Goal: Information Seeking & Learning: Learn about a topic

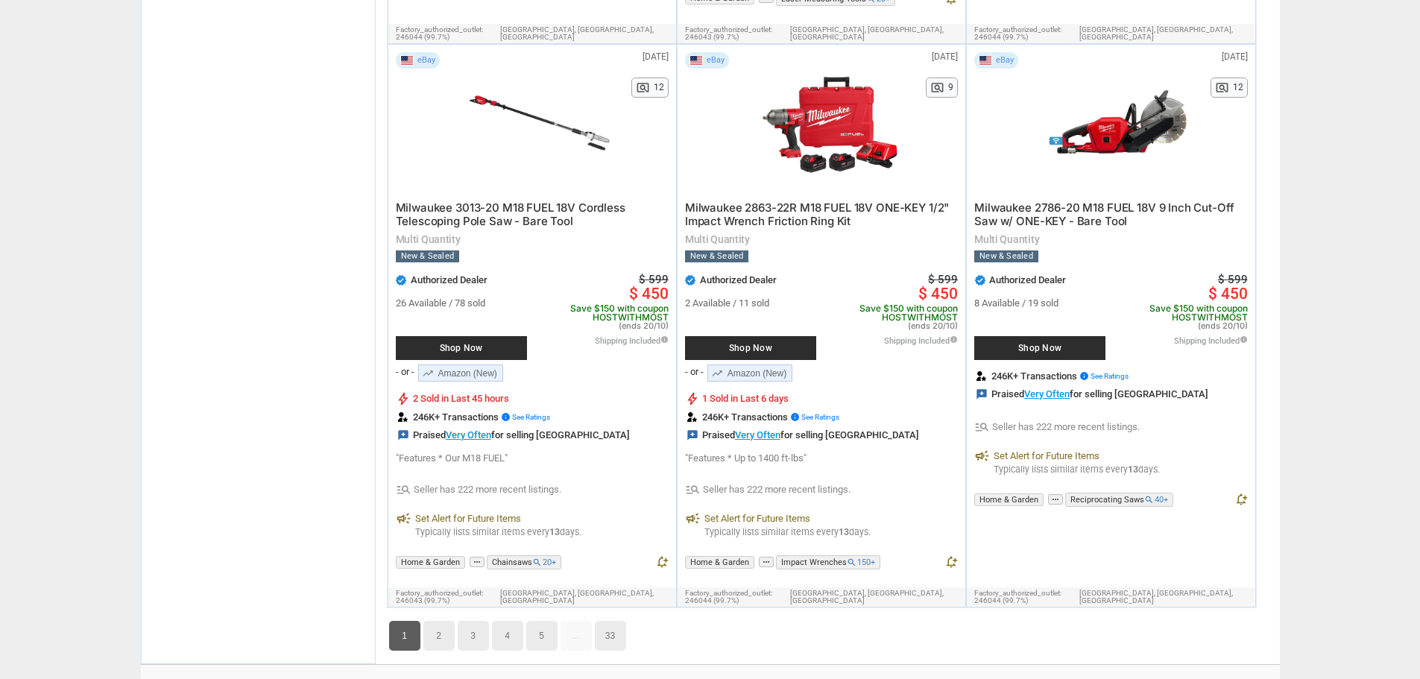
scroll to position [8724, 0]
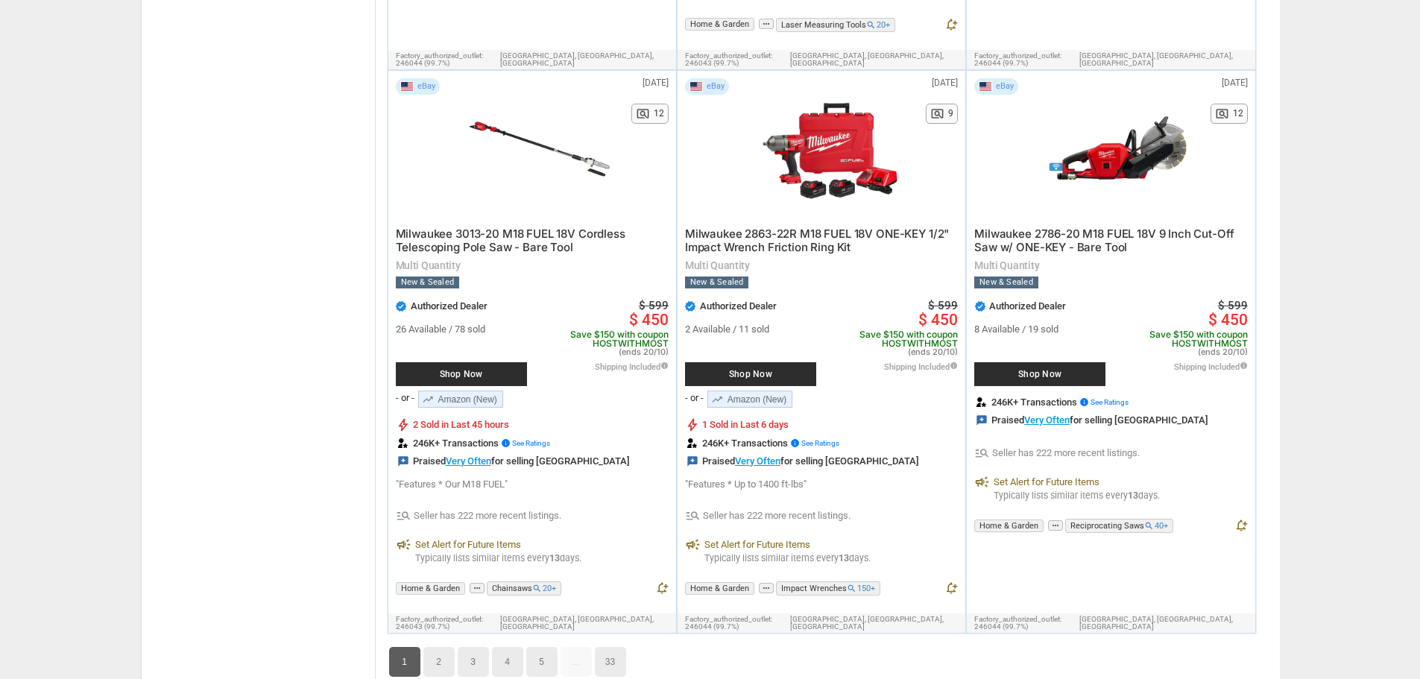
click at [441, 647] on link "2" at bounding box center [439, 662] width 31 height 30
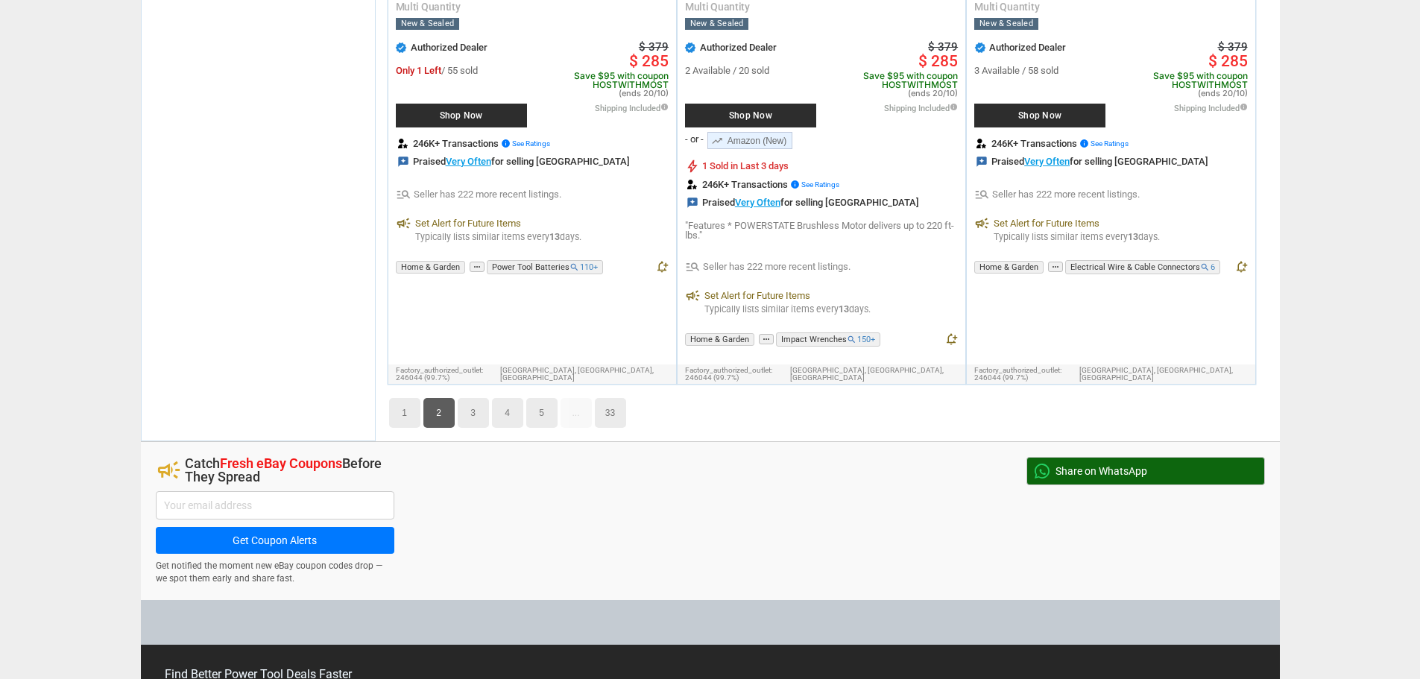
scroll to position [8976, 0]
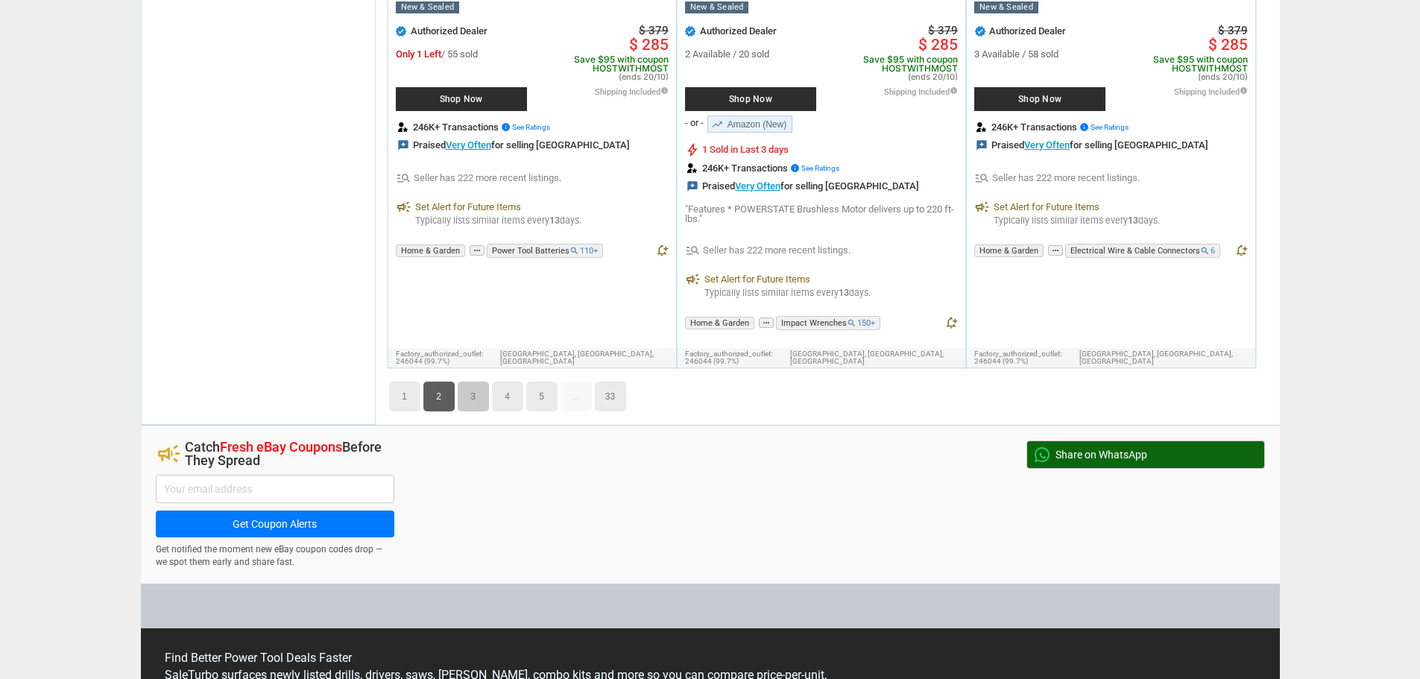
click at [462, 382] on link "3" at bounding box center [473, 397] width 31 height 30
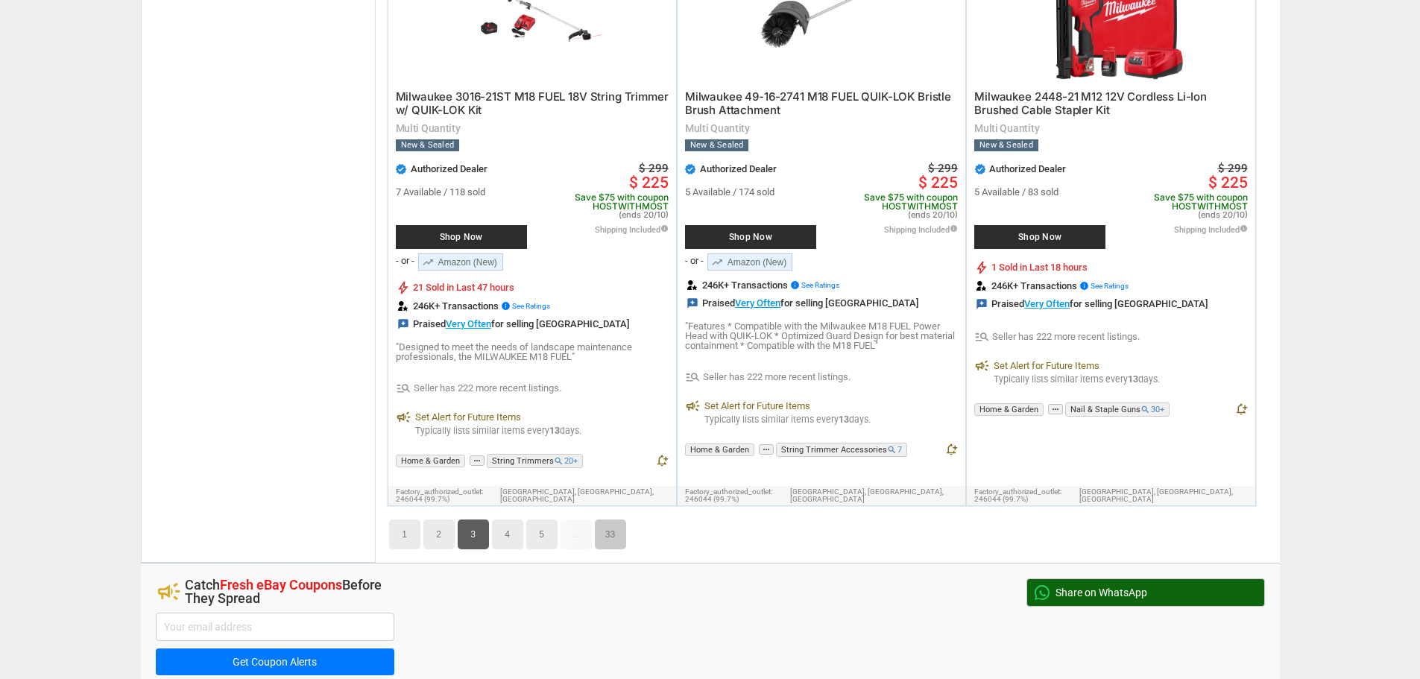
scroll to position [8799, 0]
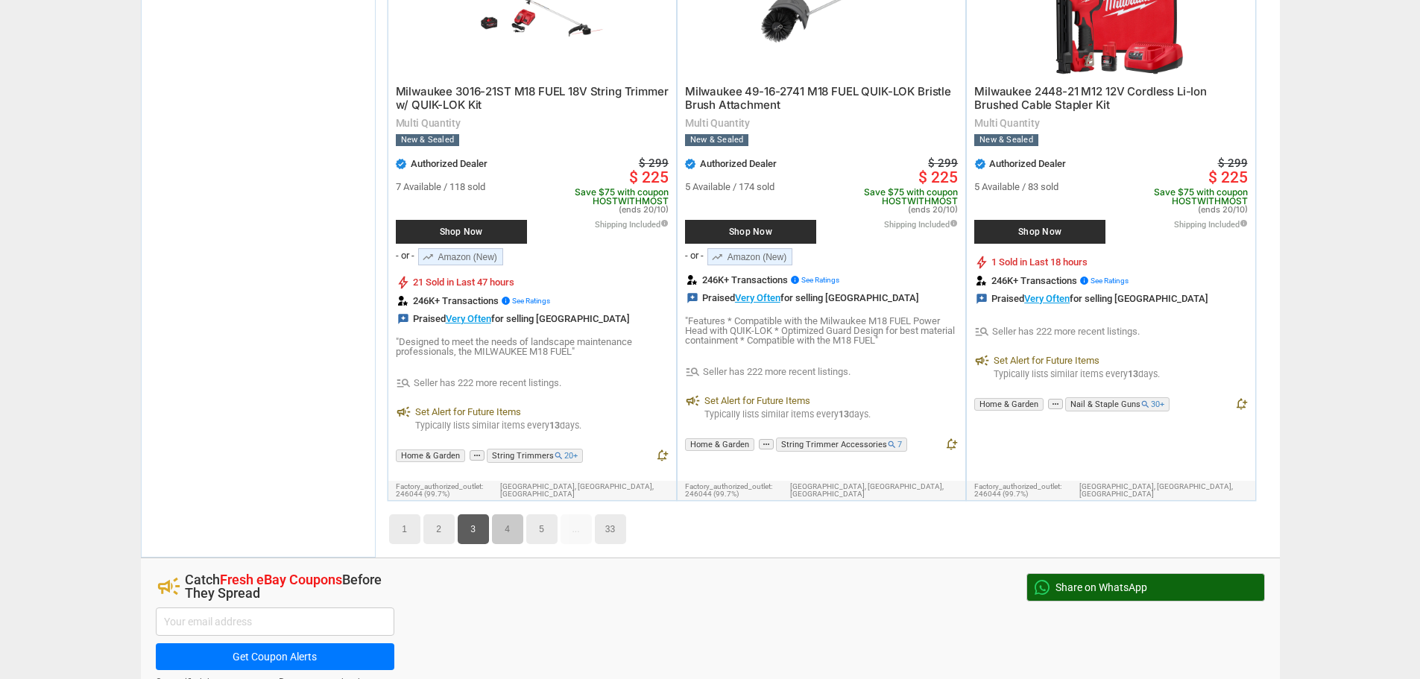
click at [500, 515] on link "4" at bounding box center [507, 530] width 31 height 30
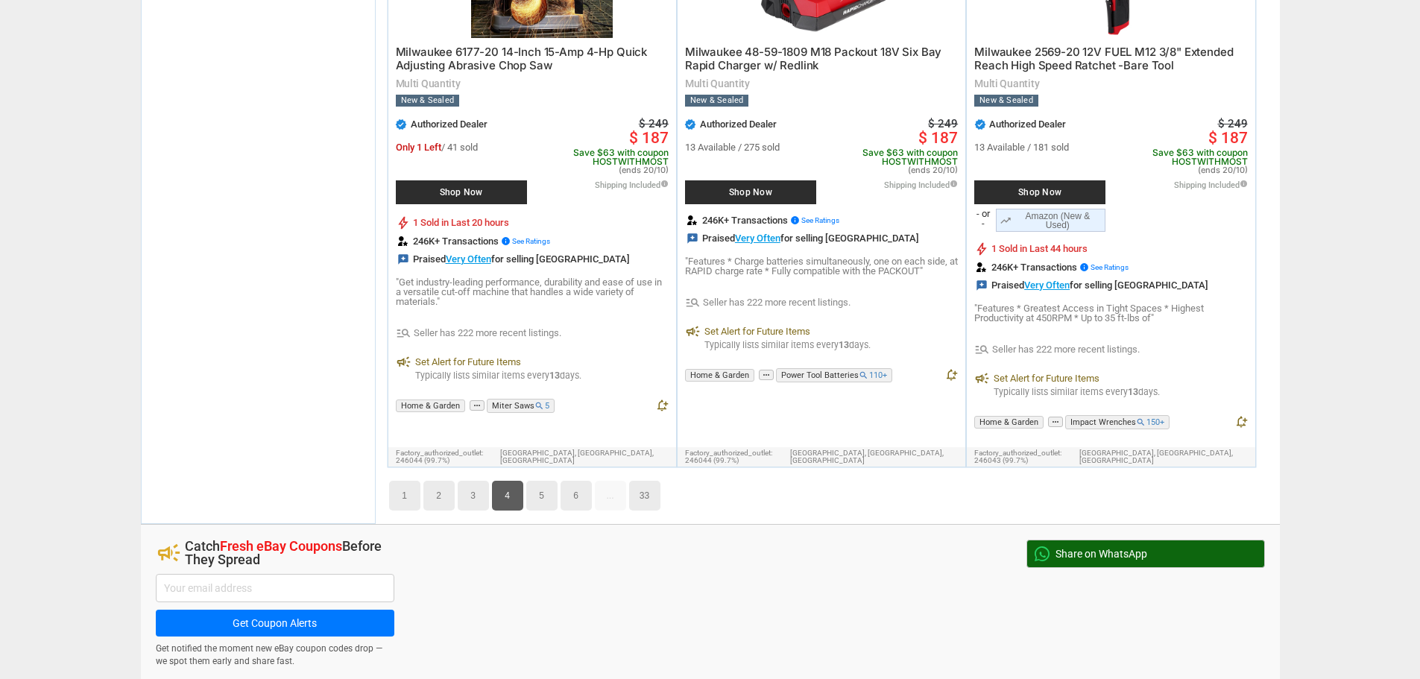
scroll to position [9050, 0]
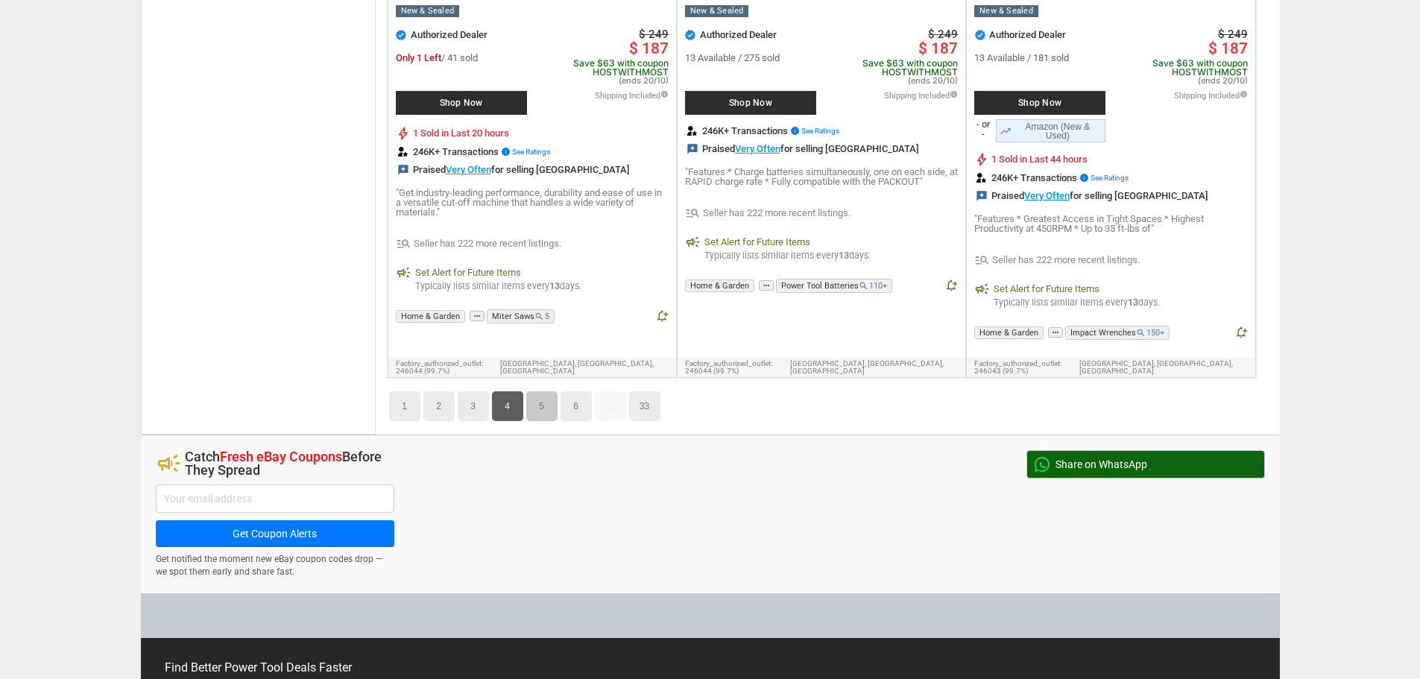
click at [535, 391] on link "5" at bounding box center [541, 406] width 31 height 30
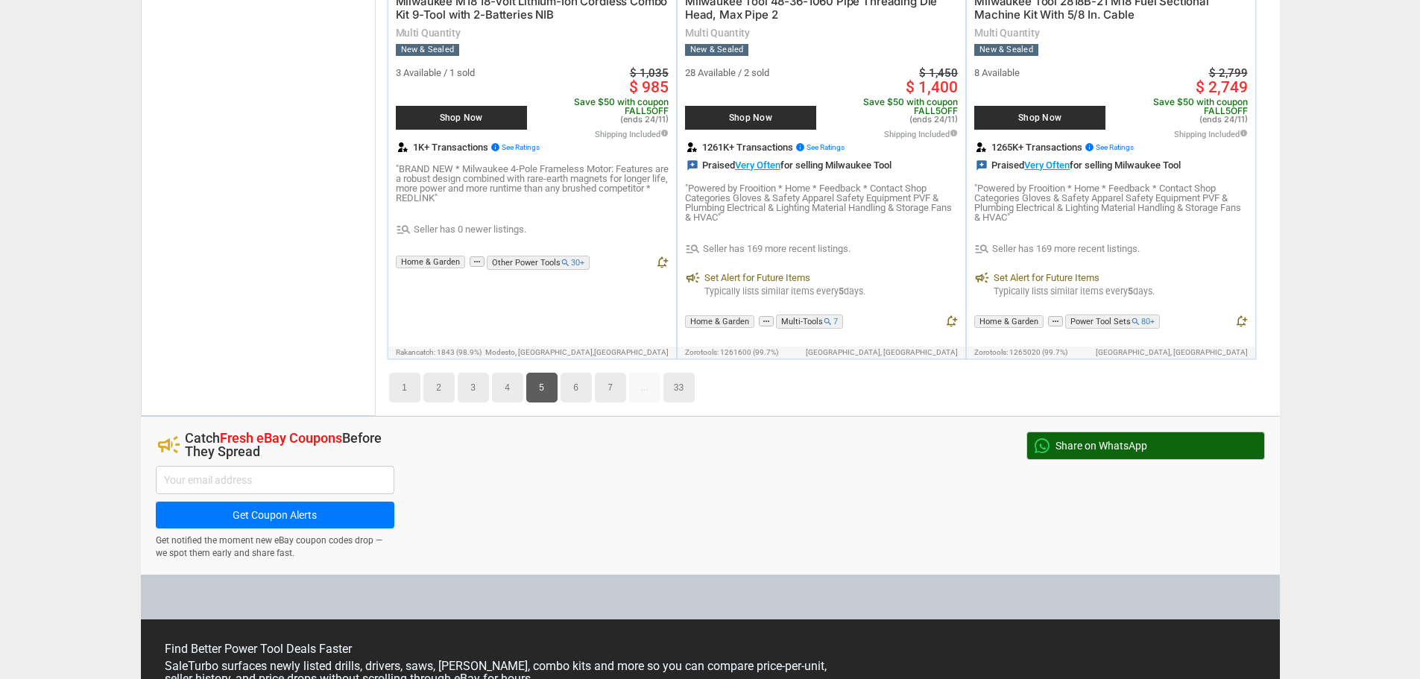
scroll to position [8783, 0]
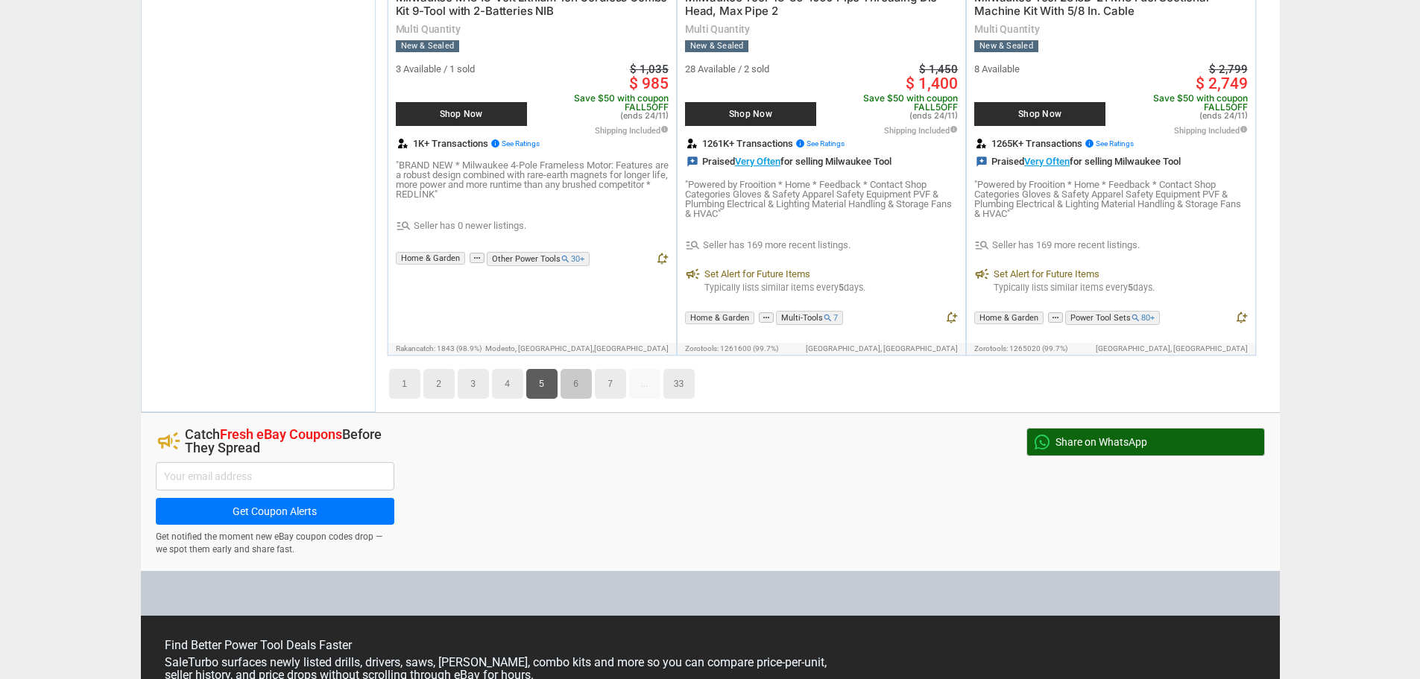
click at [576, 369] on link "6" at bounding box center [576, 384] width 31 height 30
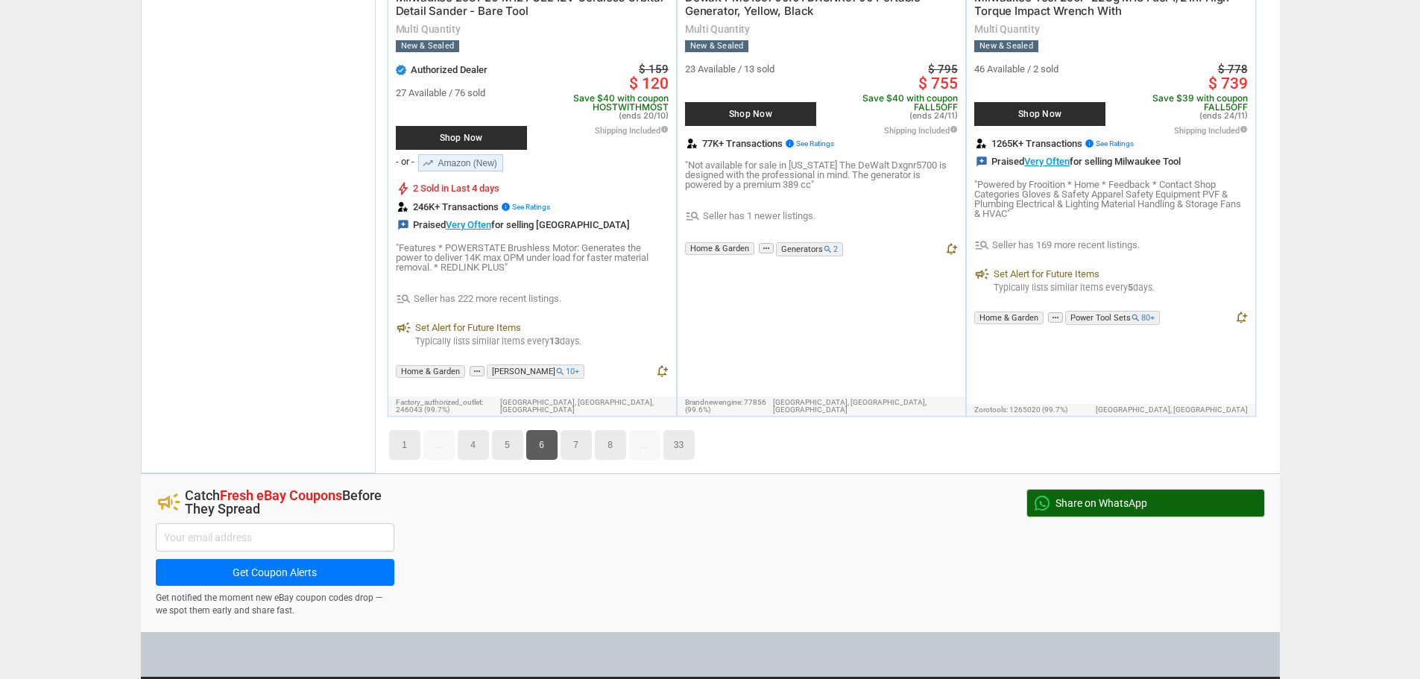
scroll to position [9051, 0]
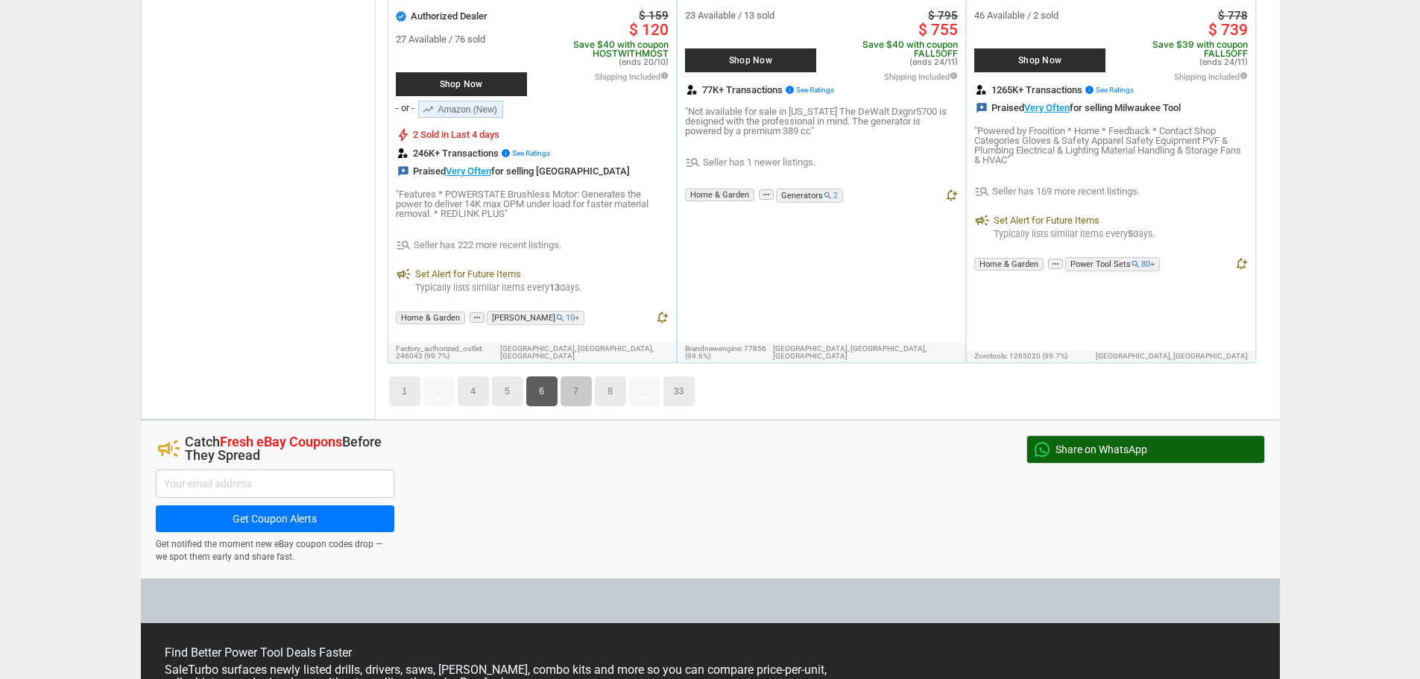
click at [568, 377] on link "7" at bounding box center [576, 392] width 31 height 30
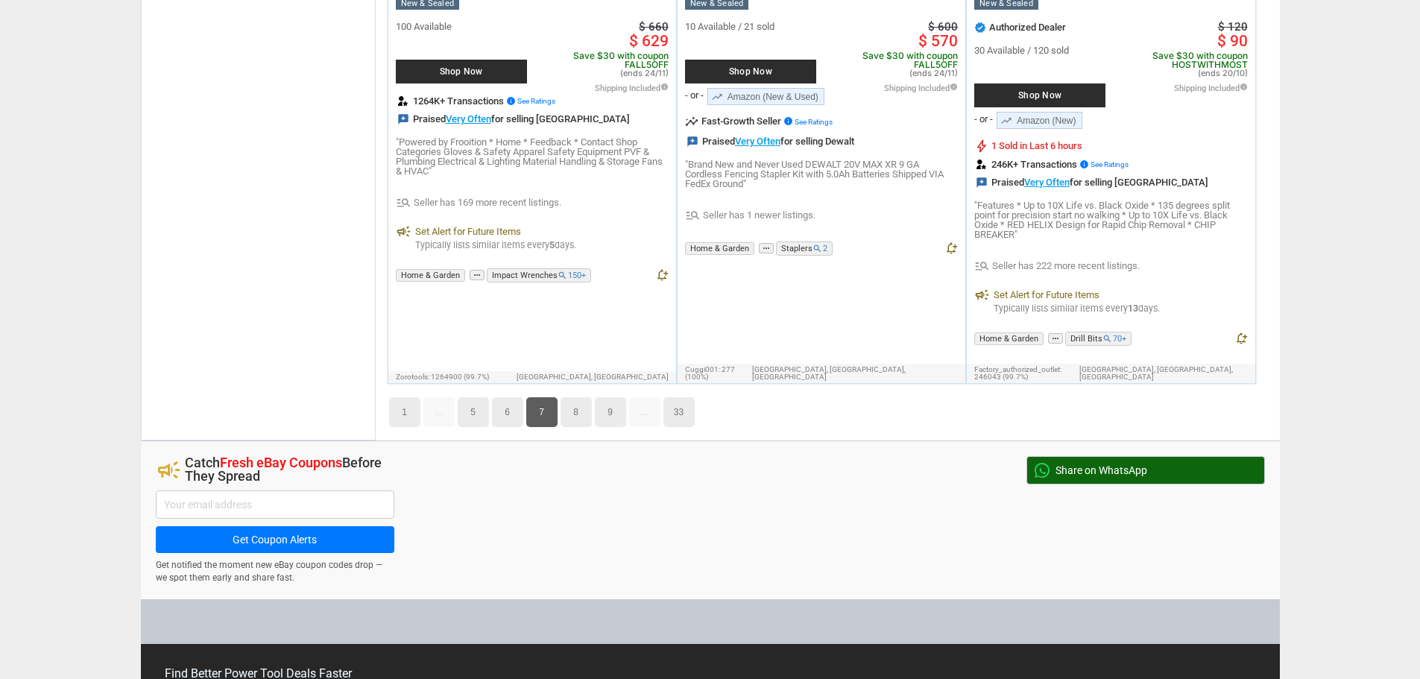
scroll to position [8934, 0]
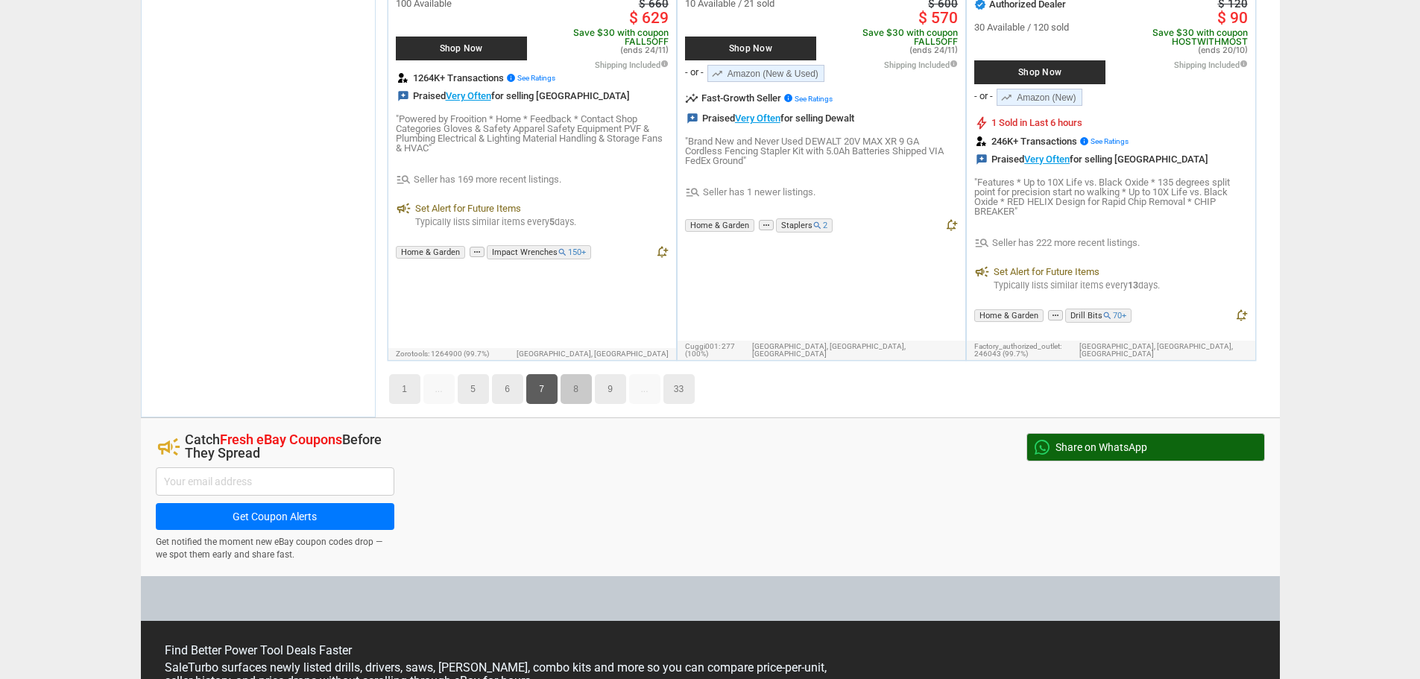
click at [576, 374] on link "8" at bounding box center [576, 389] width 31 height 30
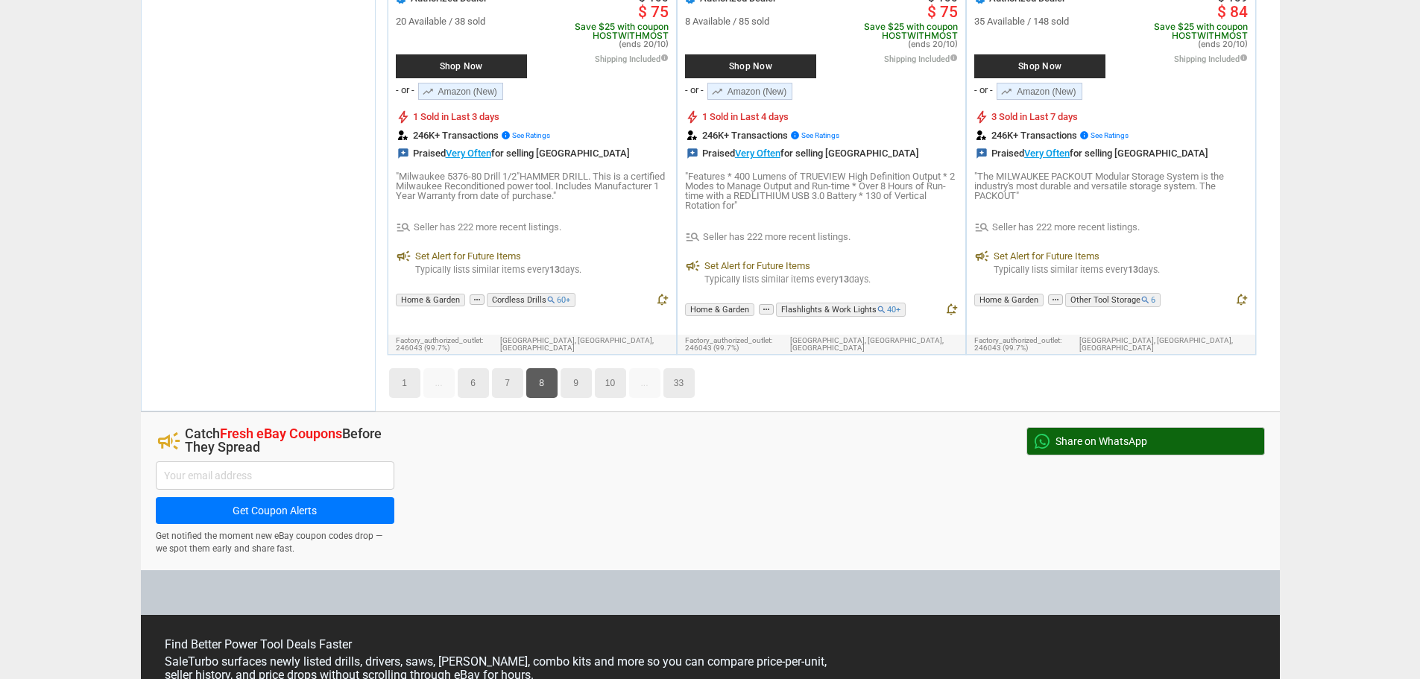
scroll to position [8826, 0]
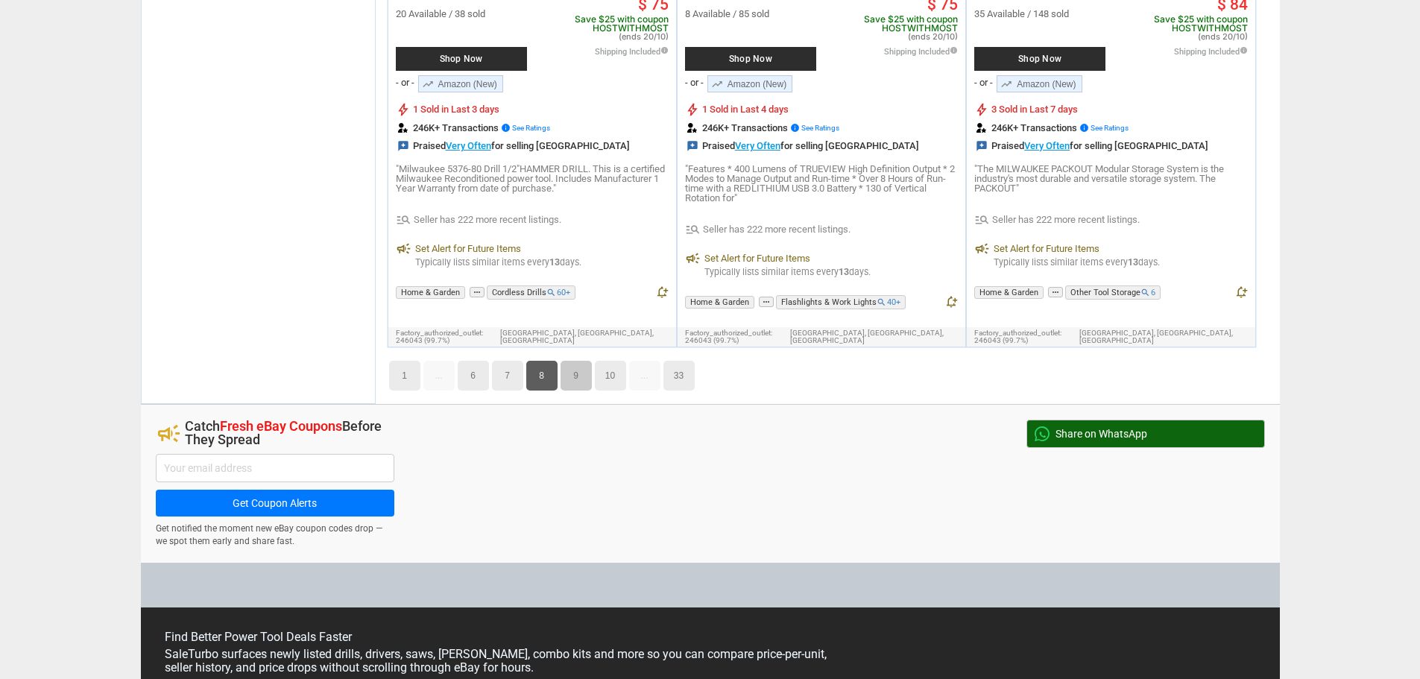
click at [581, 361] on link "9" at bounding box center [576, 376] width 31 height 30
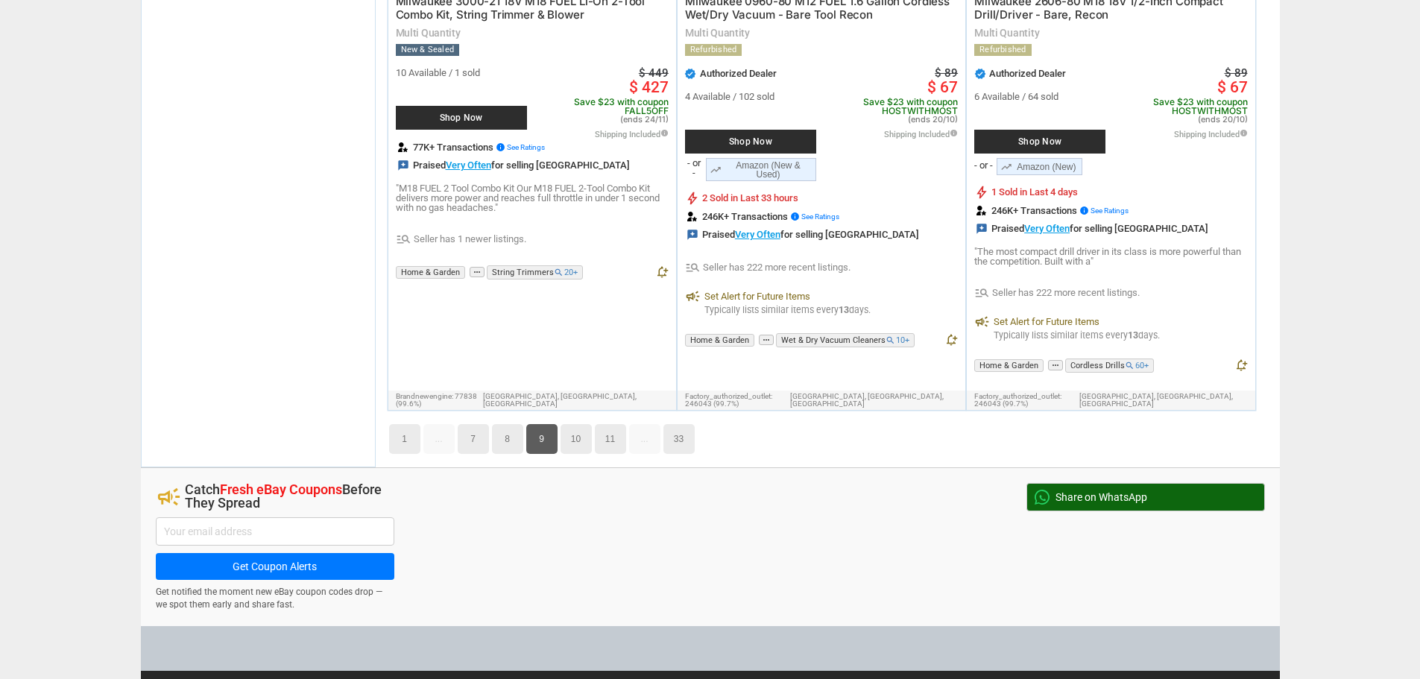
scroll to position [8627, 0]
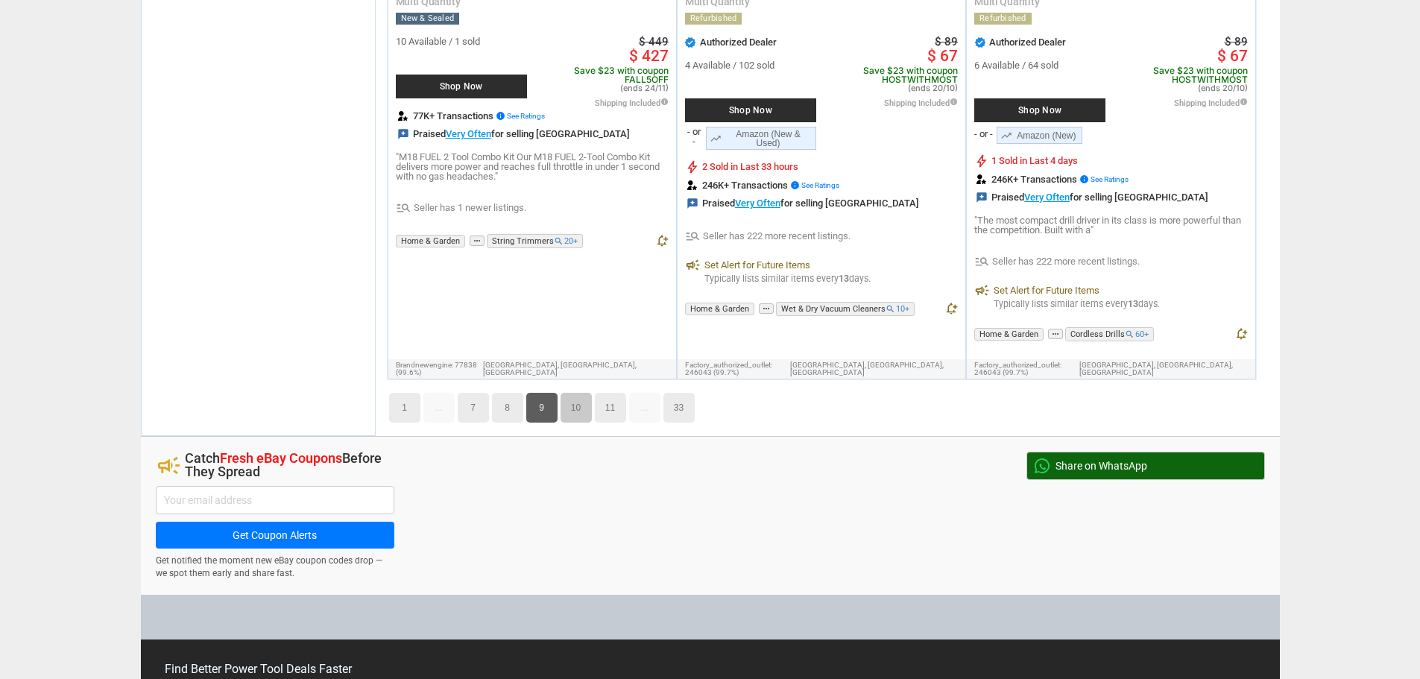
click at [576, 393] on link "10" at bounding box center [576, 408] width 31 height 30
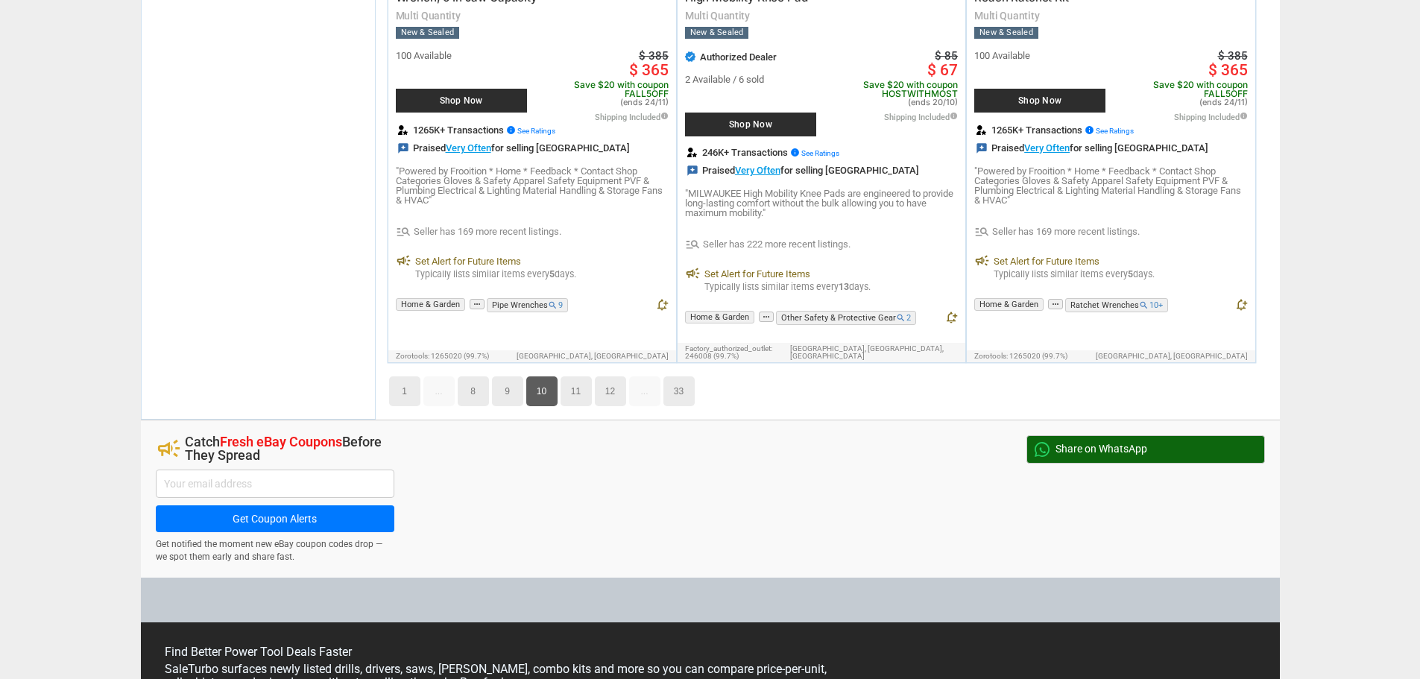
scroll to position [8574, 0]
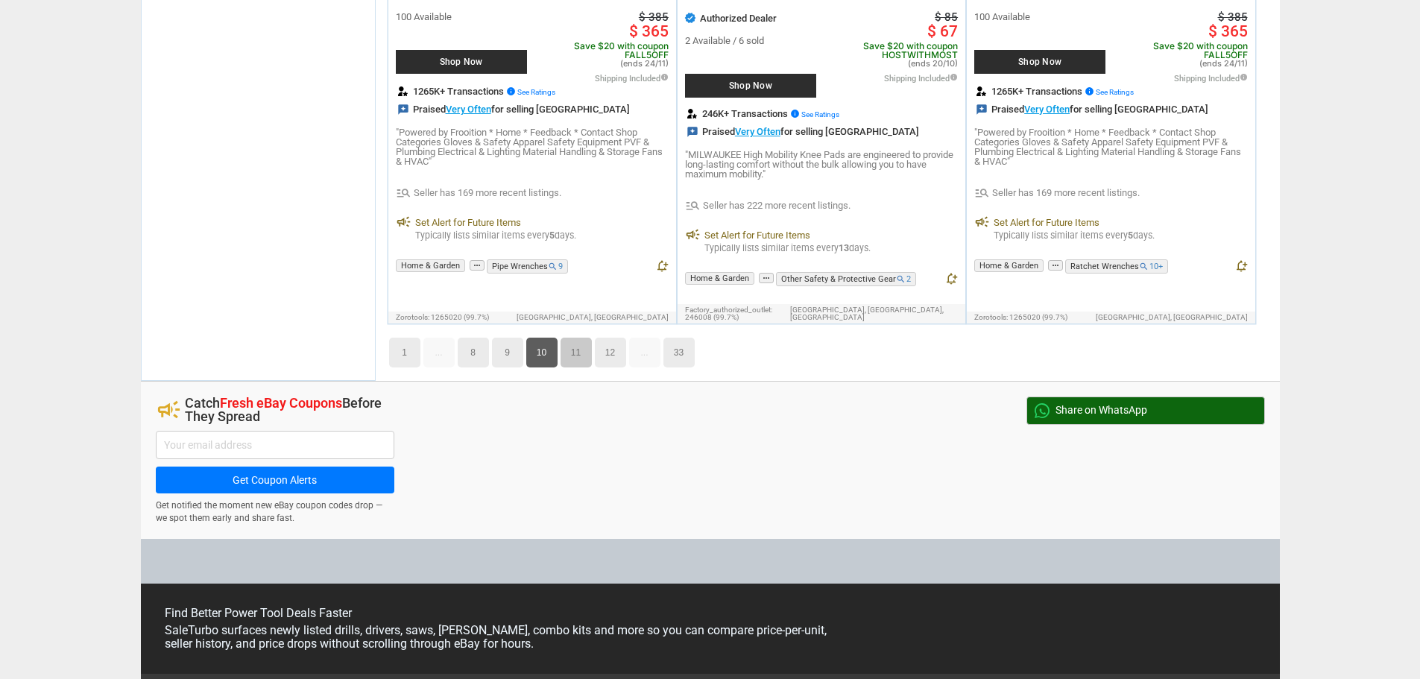
click at [577, 338] on link "11" at bounding box center [576, 353] width 31 height 30
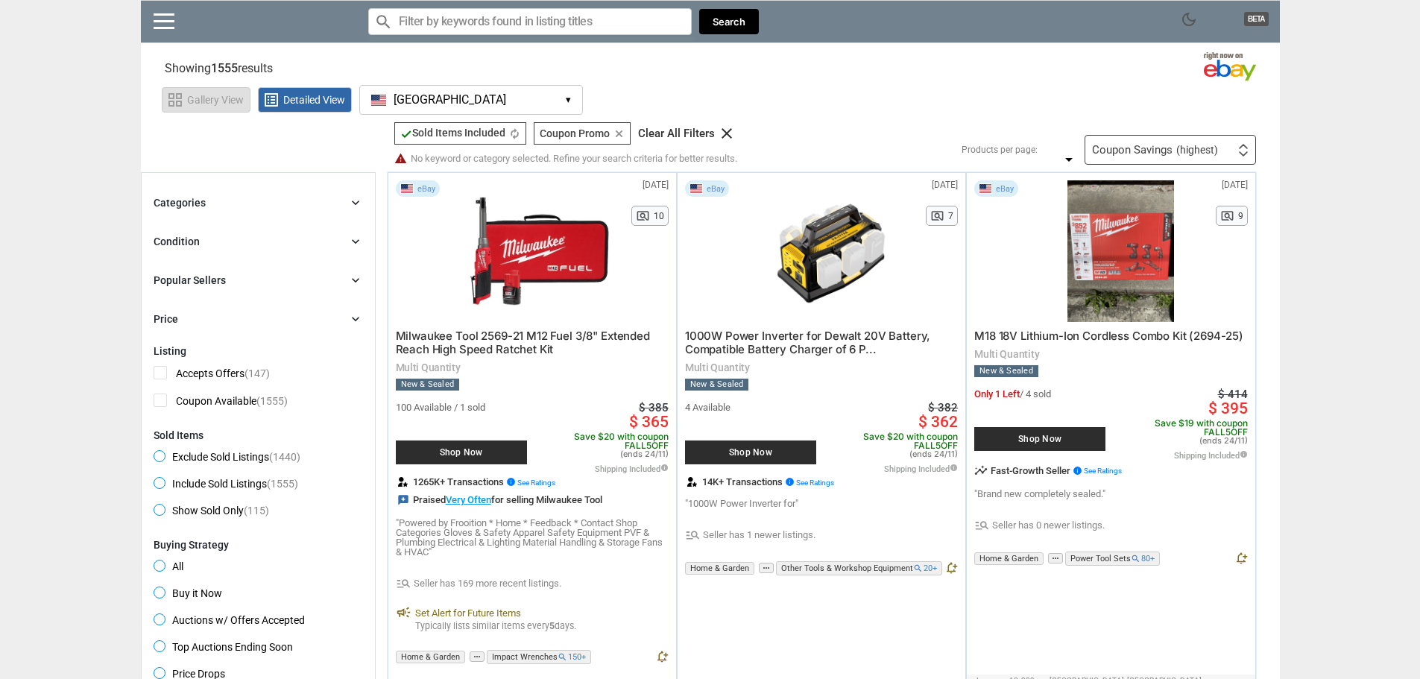
click at [206, 97] on span "Gallery View" at bounding box center [215, 100] width 57 height 10
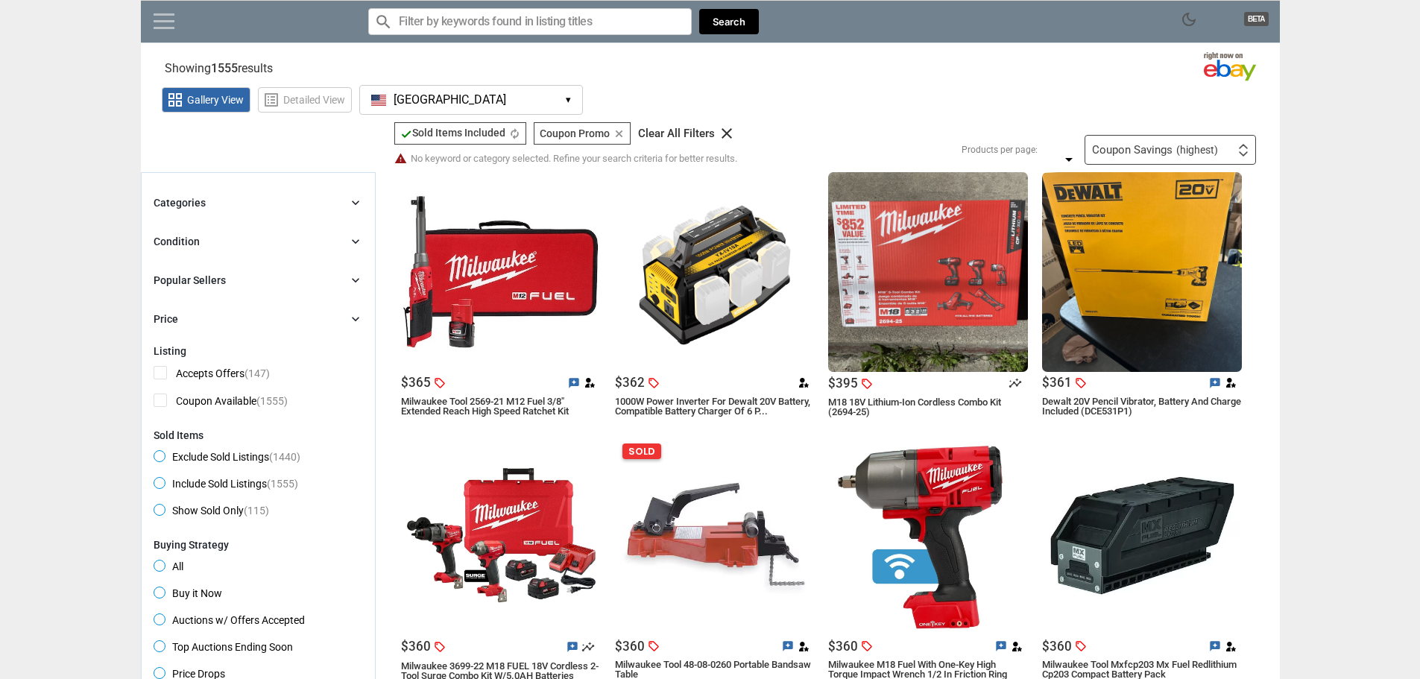
click at [154, 21] on span at bounding box center [164, 21] width 21 height 2
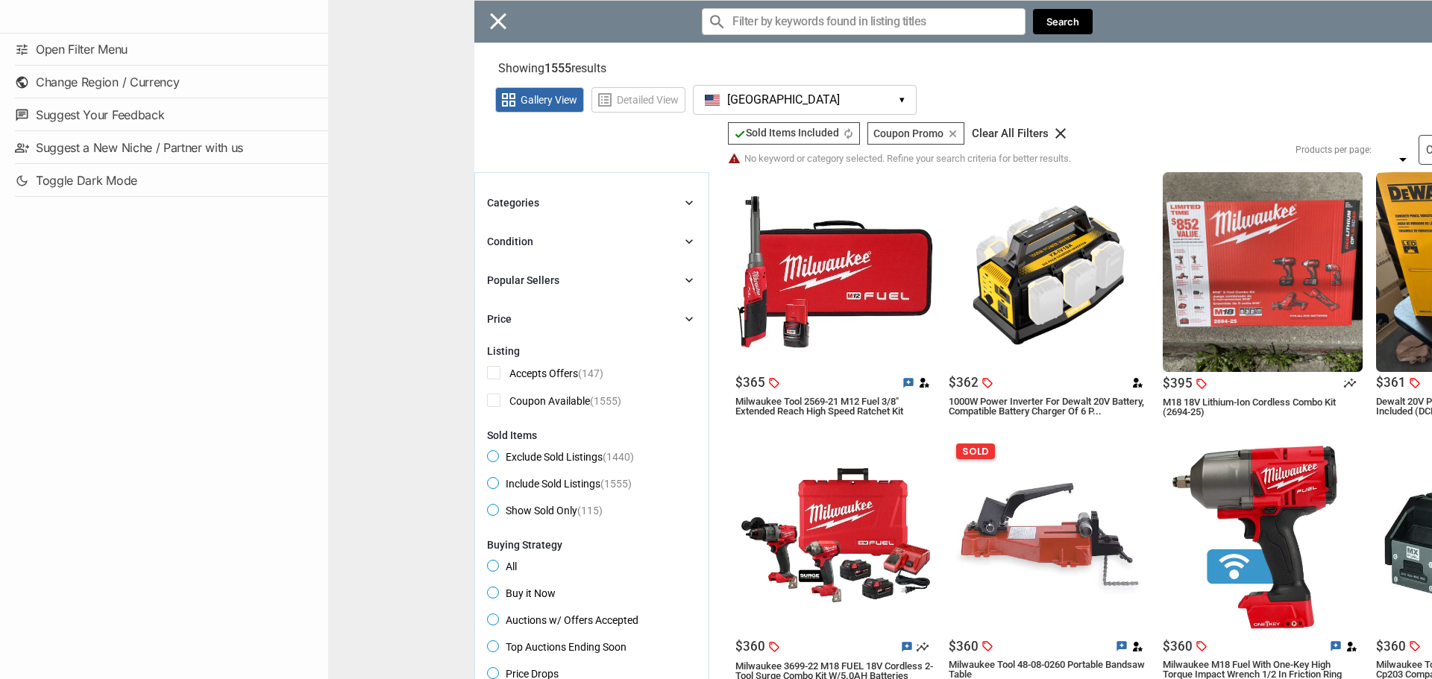
drag, startPoint x: 167, startPoint y: 270, endPoint x: 178, endPoint y: 271, distance: 11.2
click at [168, 270] on div "Menu tune Open Filter Menu public Change Region / Currency chat Suggest Your Fe…" at bounding box center [164, 339] width 328 height 679
click at [612, 151] on div "Close menu" at bounding box center [1044, 339] width 1432 height 679
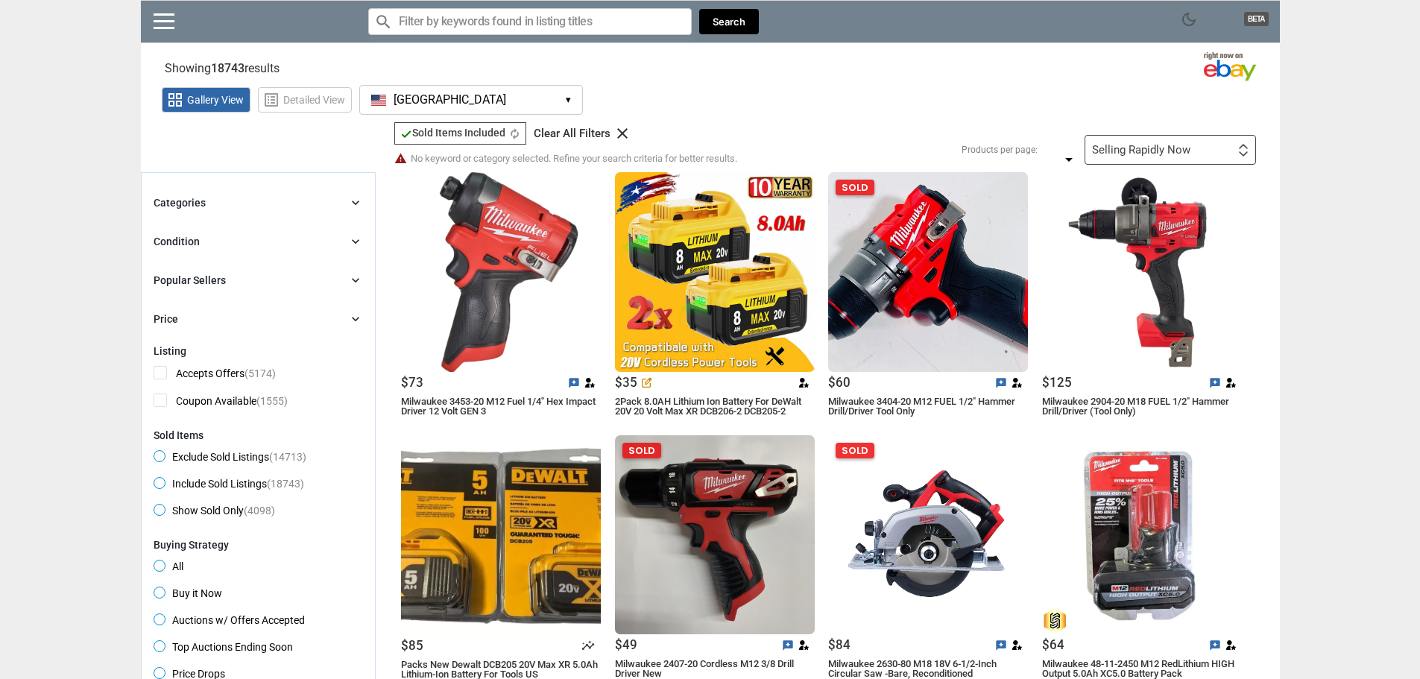
click at [549, 259] on div at bounding box center [501, 272] width 200 height 200
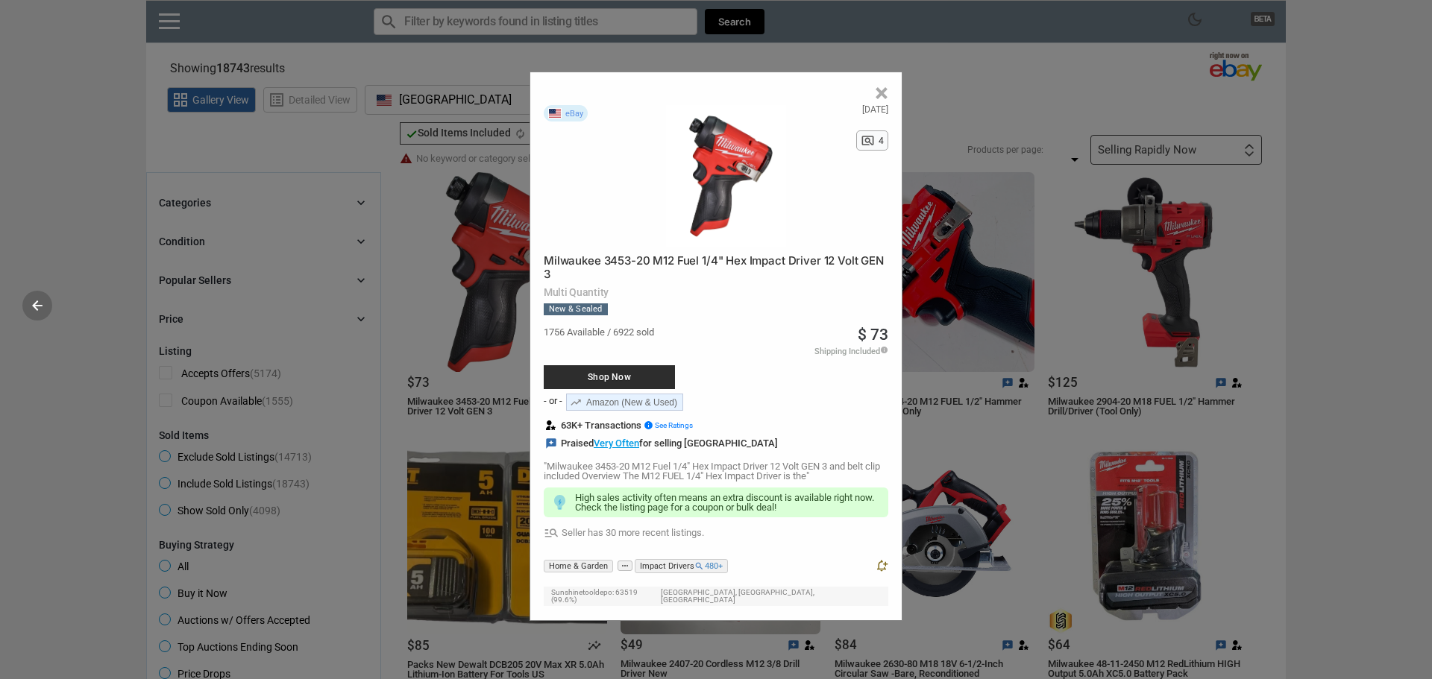
click at [610, 377] on span "Shop Now" at bounding box center [609, 377] width 116 height 9
click at [876, 95] on span "×" at bounding box center [881, 92] width 13 height 25
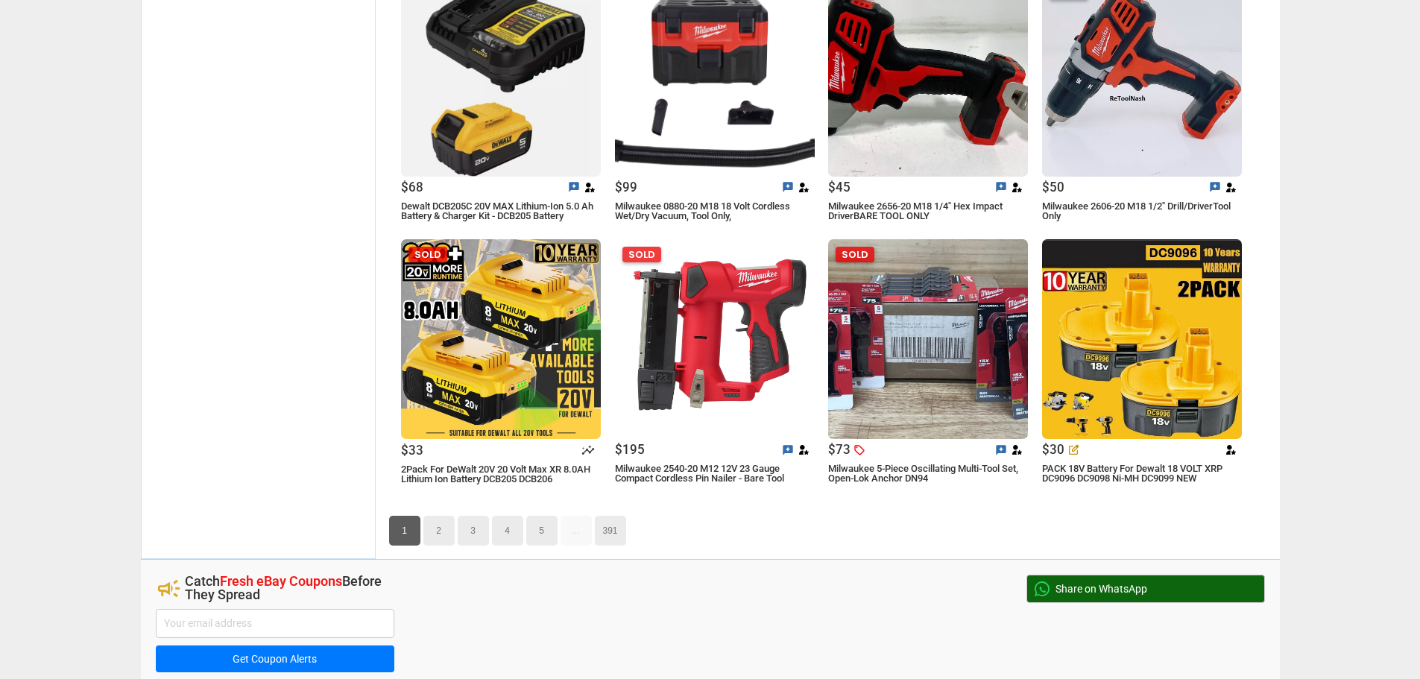
scroll to position [2908, 0]
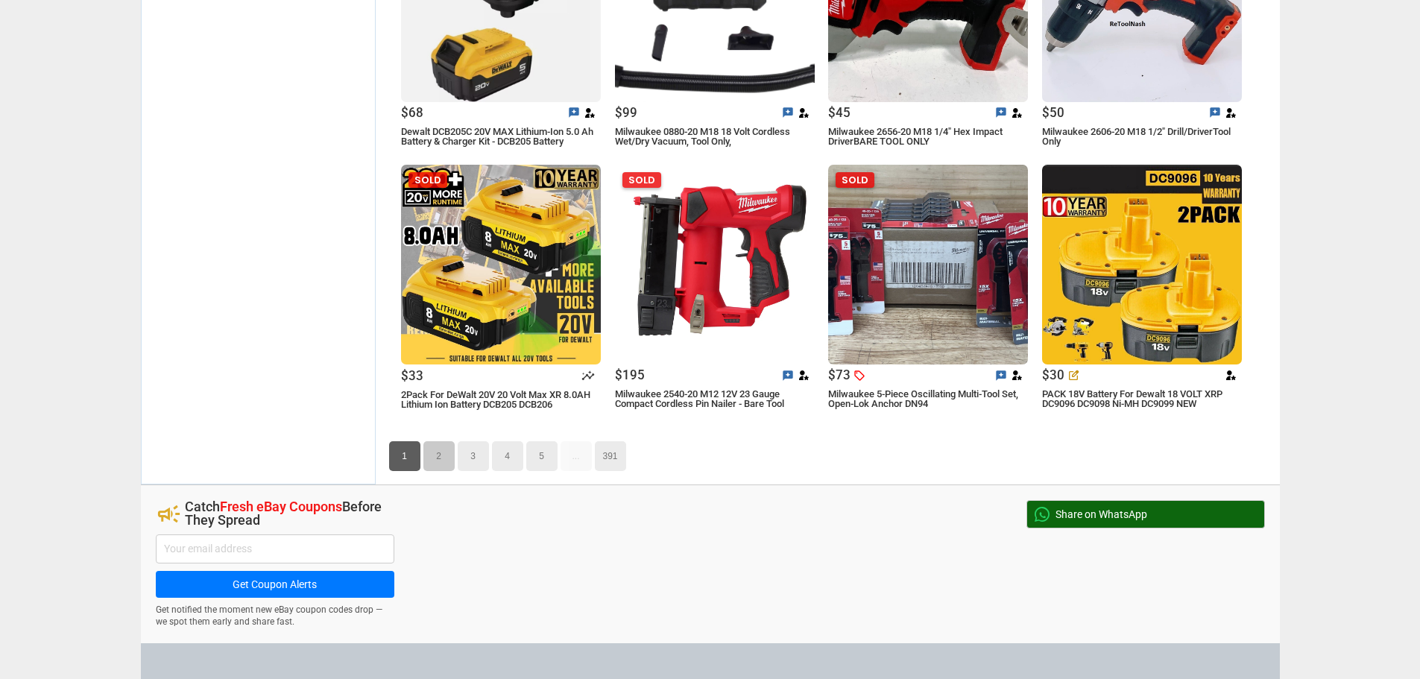
click at [447, 460] on link "2" at bounding box center [439, 456] width 31 height 30
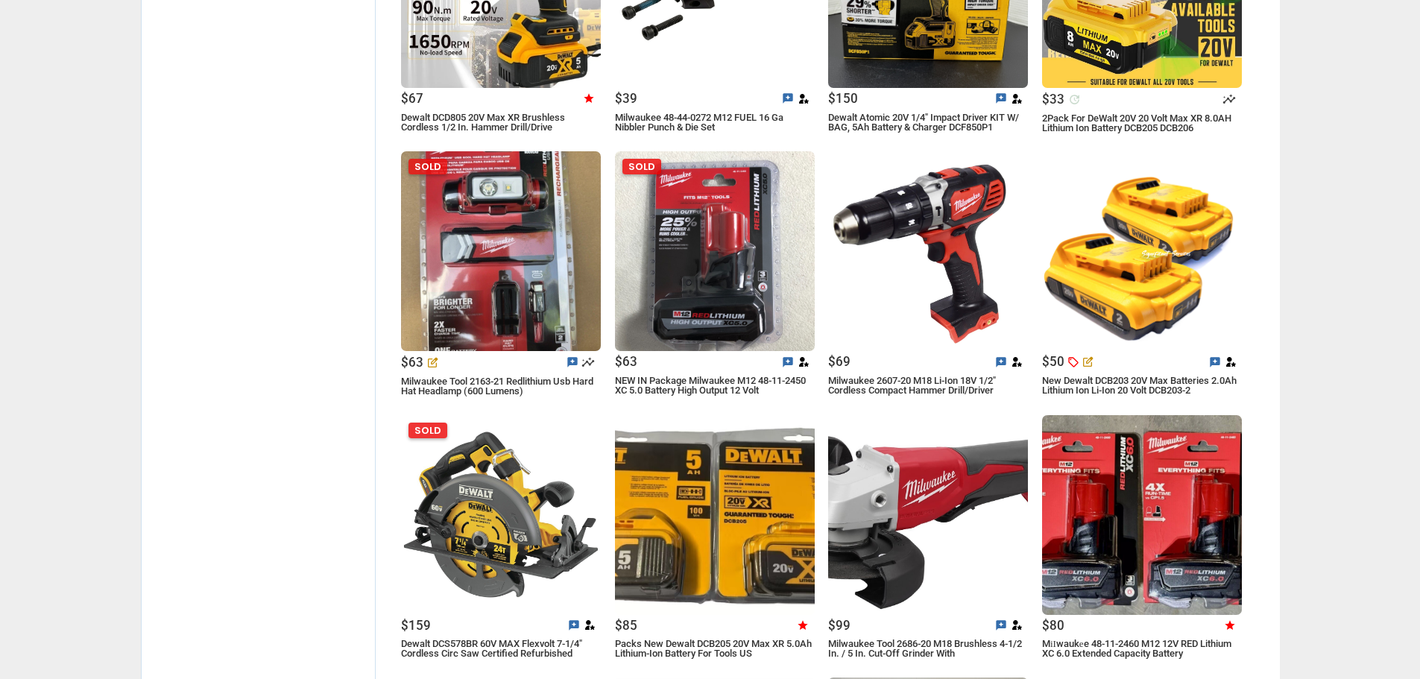
scroll to position [1693, 0]
